Goal: Transaction & Acquisition: Obtain resource

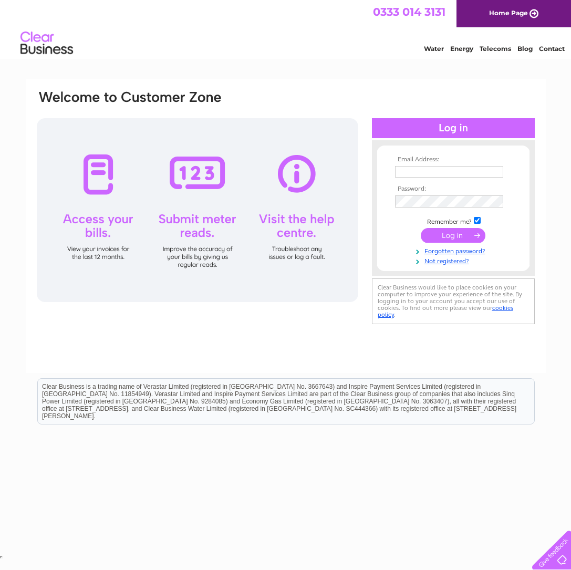
type input "[EMAIL_ADDRESS][DOMAIN_NAME]"
click at [447, 231] on input "submit" at bounding box center [453, 236] width 65 height 15
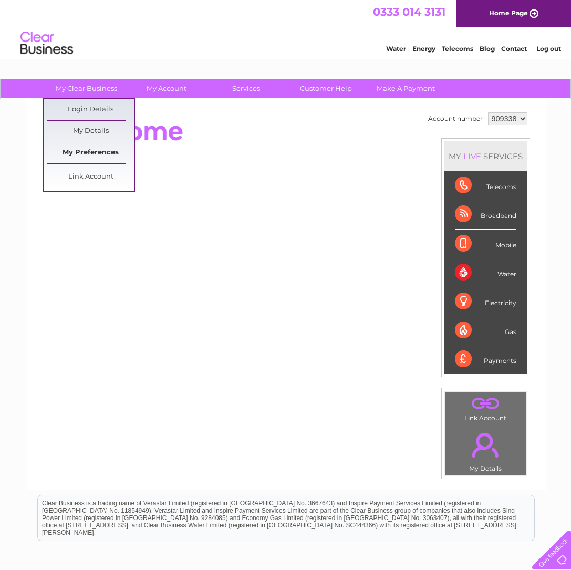
click at [92, 152] on link "My Preferences" at bounding box center [90, 152] width 87 height 21
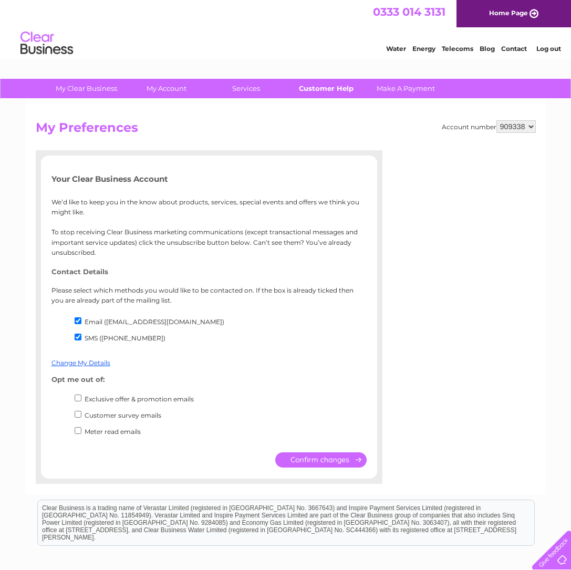
click at [342, 88] on link "Customer Help" at bounding box center [326, 88] width 87 height 19
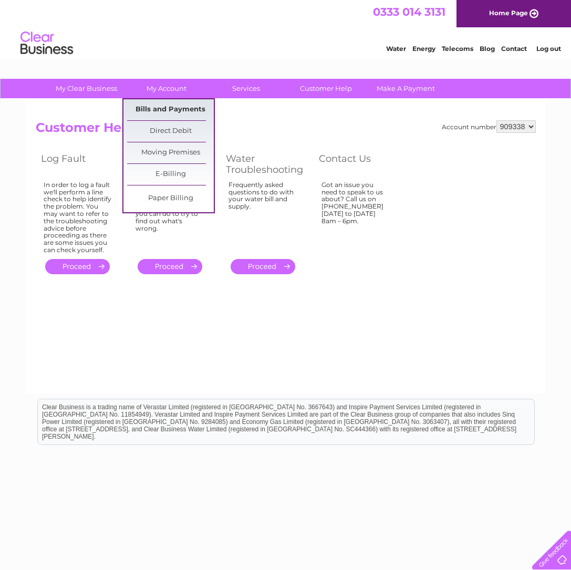
click at [166, 109] on link "Bills and Payments" at bounding box center [170, 109] width 87 height 21
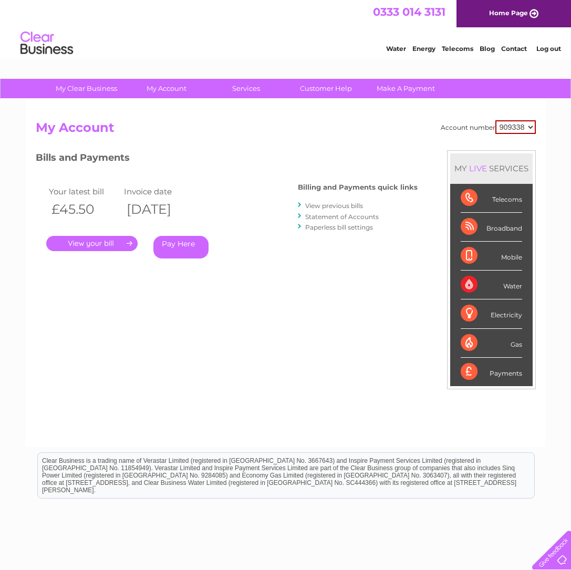
select select "994424"
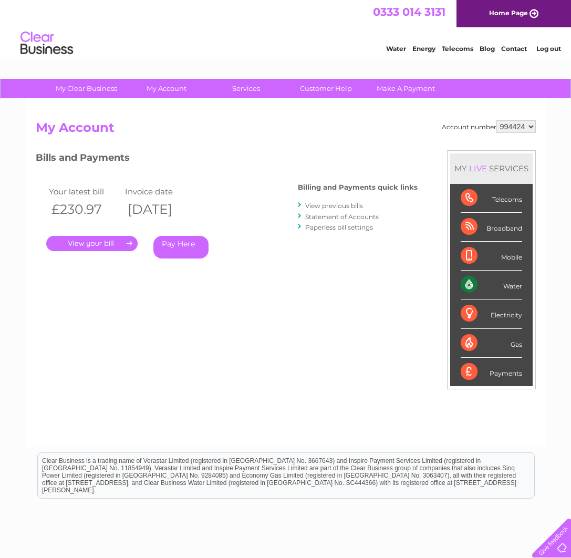
click at [109, 239] on link "." at bounding box center [91, 243] width 91 height 15
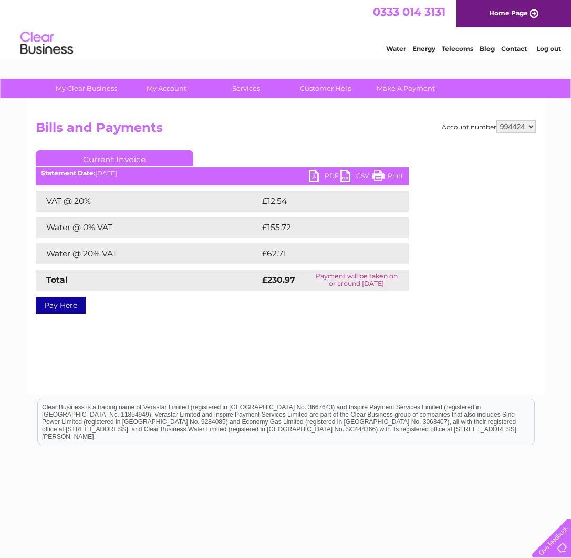
click at [331, 175] on link "PDF" at bounding box center [325, 177] width 32 height 15
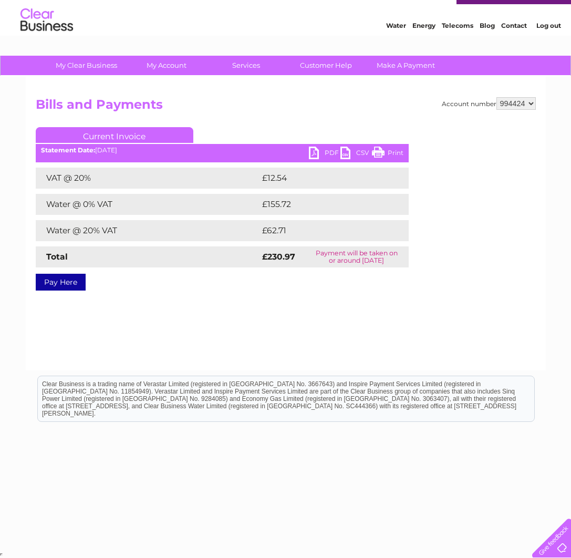
scroll to position [23, 0]
